Goal: Find specific fact: Find specific fact

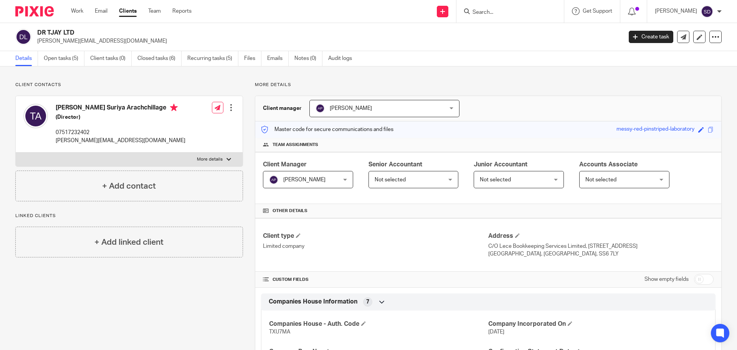
scroll to position [252, 0]
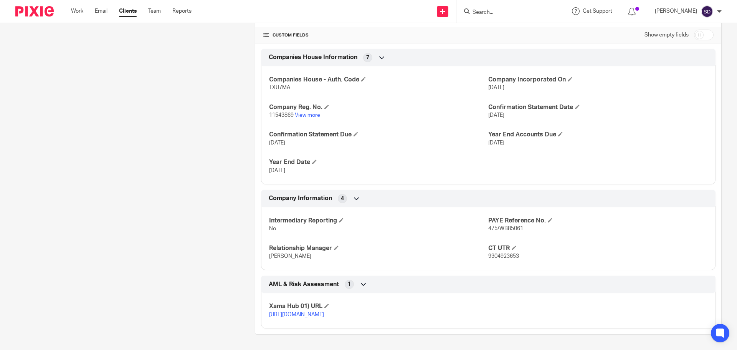
click at [507, 252] on p "9304923653" at bounding box center [597, 256] width 219 height 8
click at [507, 253] on span "9304923653" at bounding box center [503, 255] width 31 height 5
click at [505, 252] on div "Intermediary Reporting No PAYE Reference No. 475/WB85061 Relationship Manager […" at bounding box center [488, 235] width 454 height 69
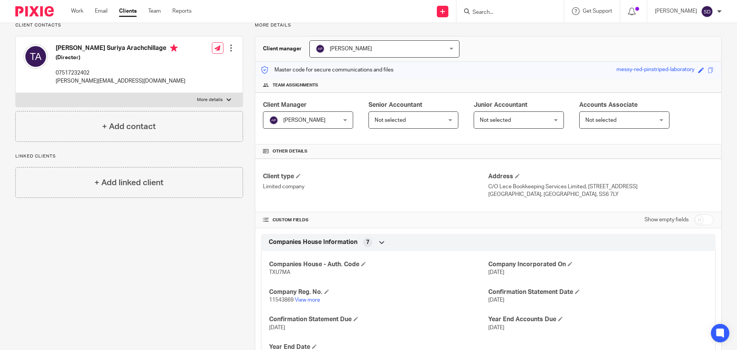
scroll to position [115, 0]
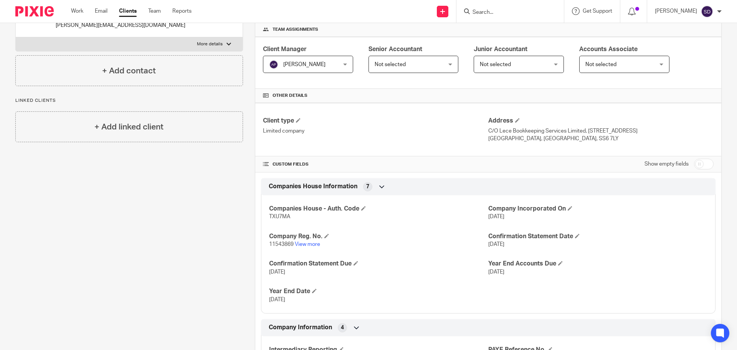
copy span "9304923653"
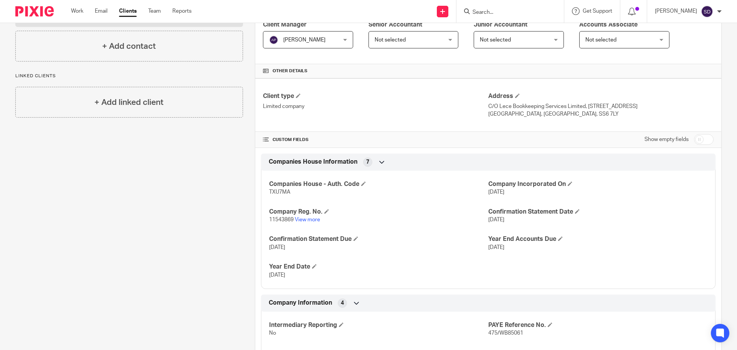
scroll to position [154, 0]
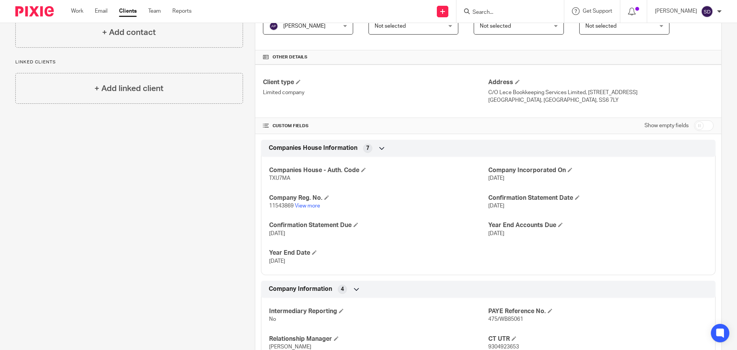
click at [271, 203] on span "11543869" at bounding box center [281, 205] width 25 height 5
copy p "11543869"
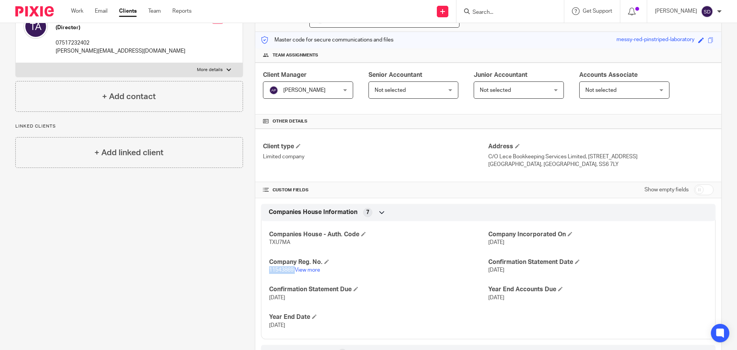
scroll to position [77, 0]
